Goal: Task Accomplishment & Management: Use online tool/utility

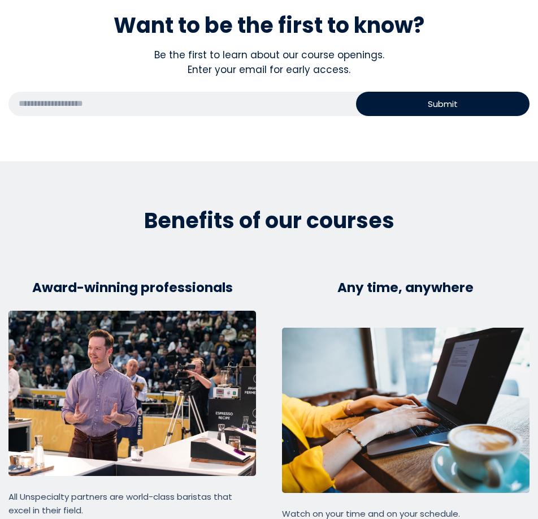
scroll to position [2746, 0]
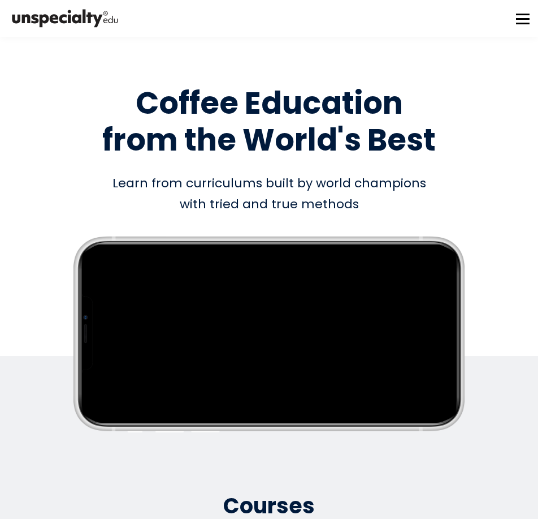
click at [520, 21] on button at bounding box center [523, 19] width 14 height 14
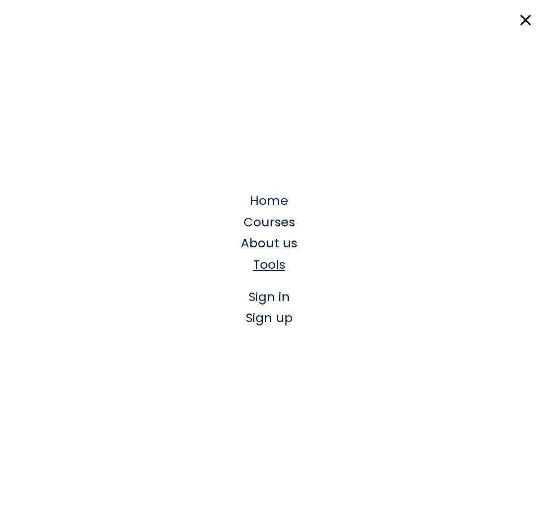
click at [284, 257] on span "Tools" at bounding box center [269, 265] width 32 height 18
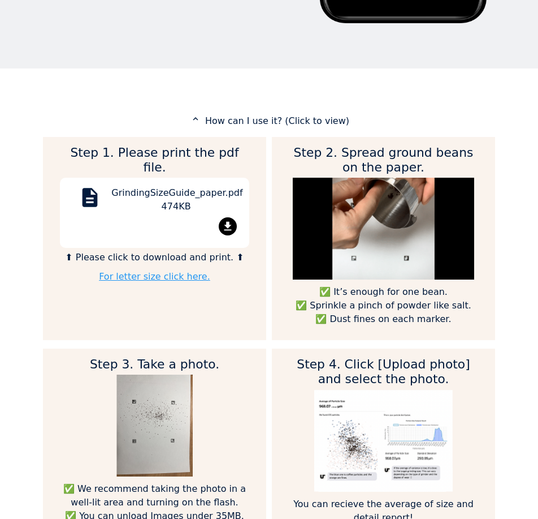
scroll to position [396, 0]
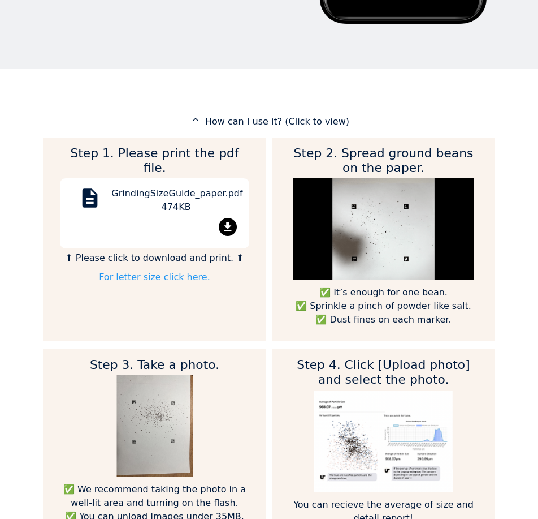
click at [229, 218] on mat-icon "file_download" at bounding box center [228, 227] width 18 height 18
